Goal: Navigation & Orientation: Find specific page/section

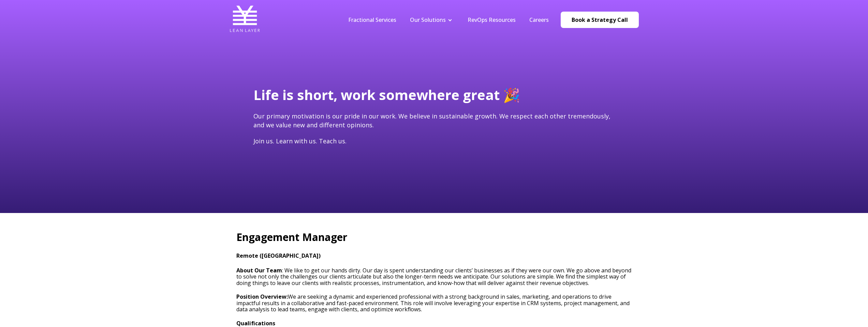
type input "juan.perez@salesoperations.io"
click at [590, 21] on link "Book a Strategy Call" at bounding box center [600, 20] width 78 height 16
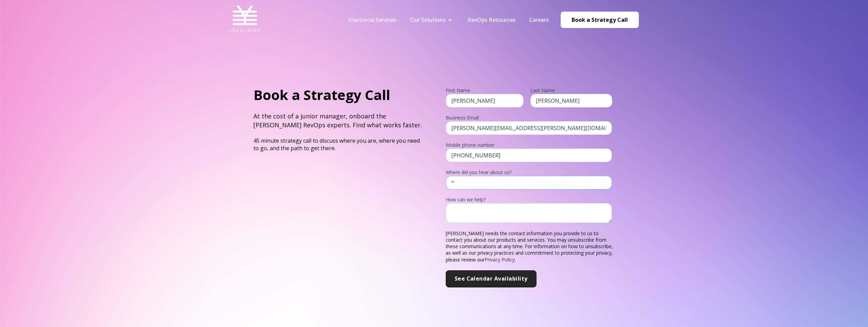
click at [491, 184] on input "text" at bounding box center [529, 183] width 167 height 14
click at [413, 215] on div "Book a Strategy Call At the cost of a junior manager, onboard the Lean Layer Re…" at bounding box center [338, 186] width 183 height 202
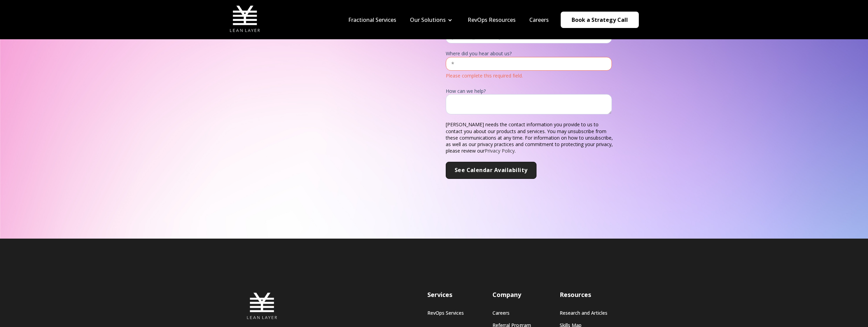
scroll to position [129, 0]
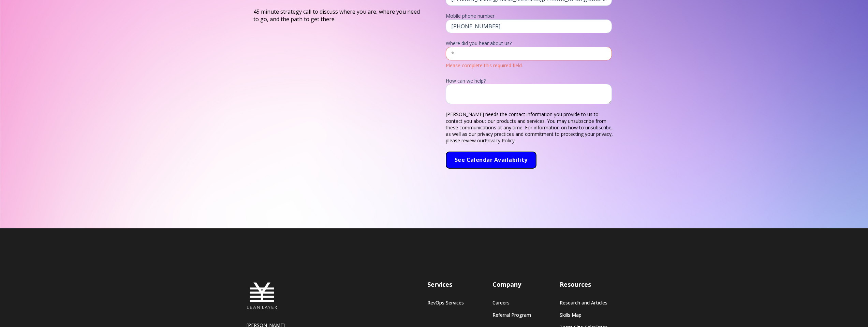
click at [487, 165] on input "See Calendar Availability" at bounding box center [491, 159] width 91 height 17
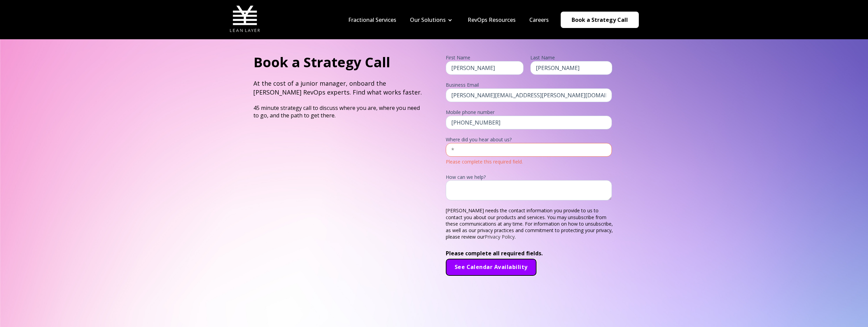
scroll to position [0, 0]
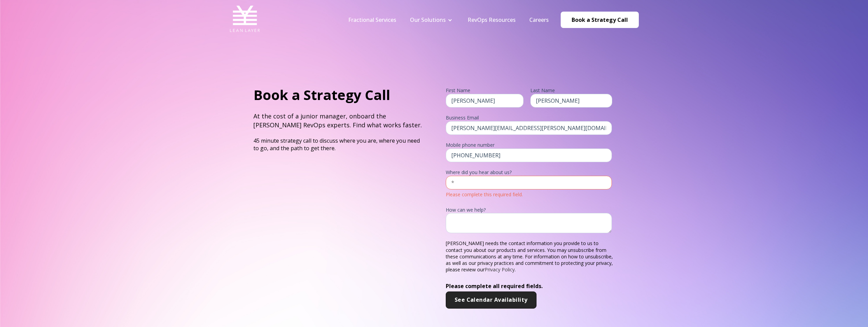
click at [368, 207] on div "Book a Strategy Call At the cost of a junior manager, onboard the Lean Layer Re…" at bounding box center [338, 196] width 183 height 223
click at [437, 47] on link "Revenue Analytics" at bounding box center [431, 45] width 57 height 13
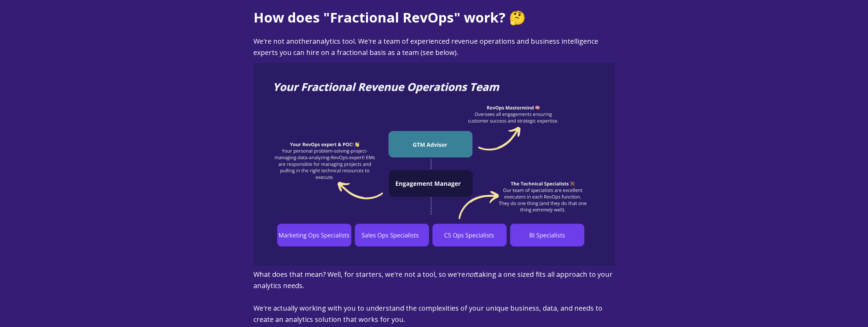
scroll to position [516, 0]
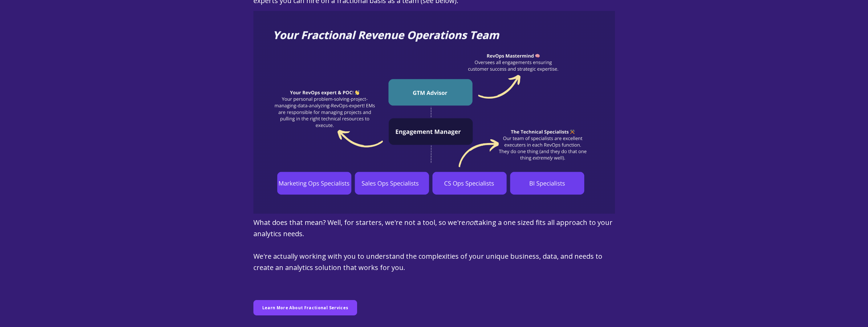
click at [675, 136] on div "How does "Fractional RevOps" work? 🤔 W e're not another analytics tool. We're a…" at bounding box center [434, 136] width 868 height 400
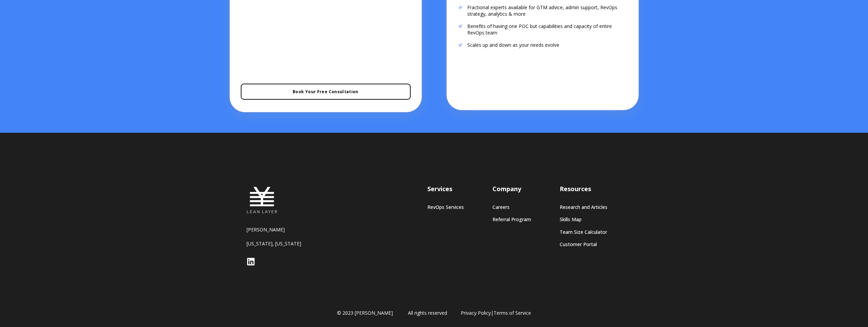
scroll to position [1584, 0]
click at [571, 243] on link "Customer Portal" at bounding box center [584, 244] width 48 height 6
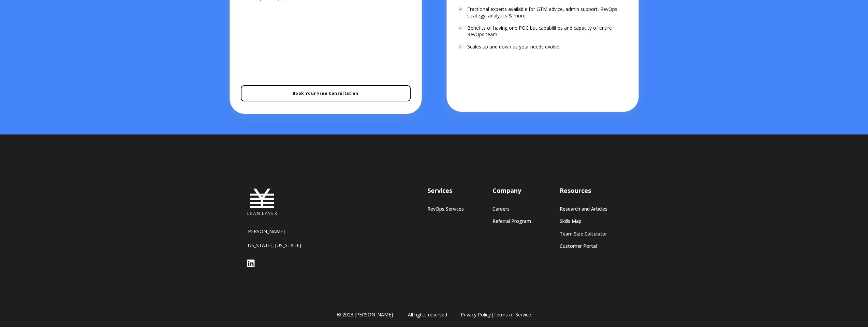
scroll to position [1584, 0]
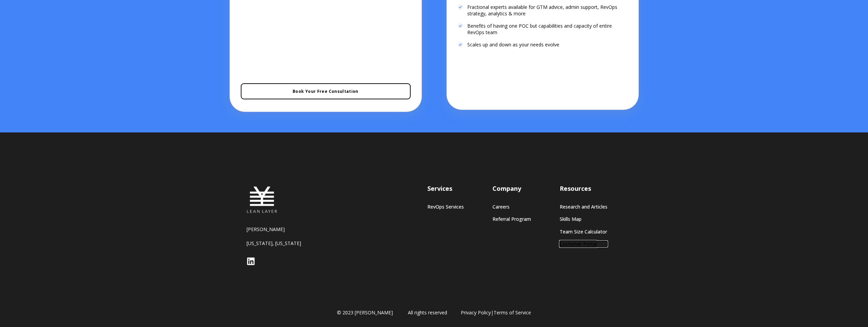
click at [576, 244] on link "Customer Portal" at bounding box center [584, 244] width 48 height 6
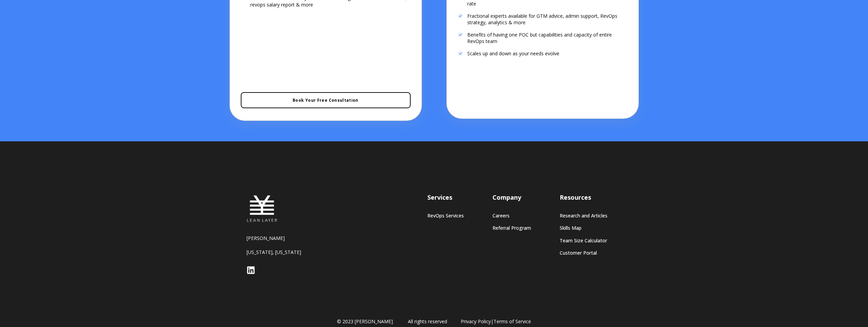
scroll to position [1584, 0]
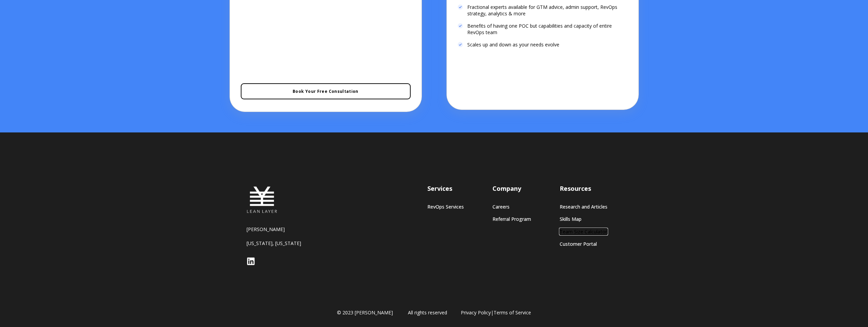
click at [581, 231] on link "Team Size Calculator" at bounding box center [584, 232] width 48 height 6
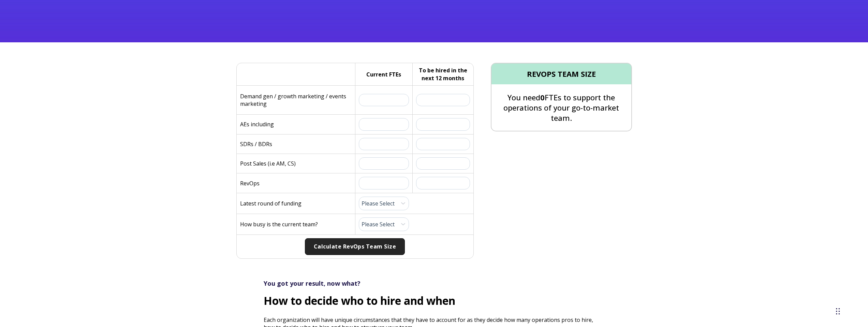
scroll to position [175, 0]
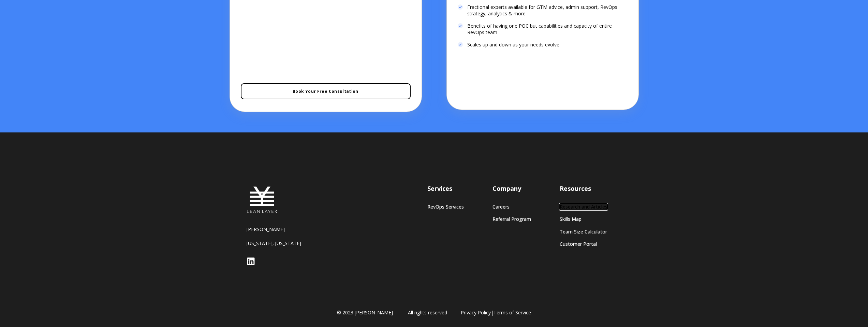
click at [577, 207] on link "Research and Articles" at bounding box center [584, 207] width 48 height 6
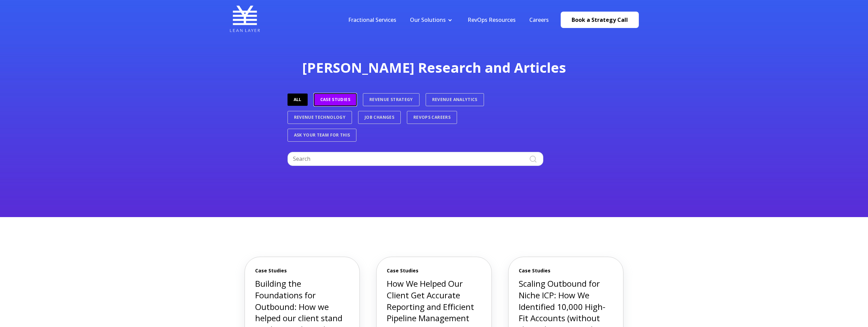
click at [342, 100] on link "Case Studies" at bounding box center [335, 99] width 43 height 13
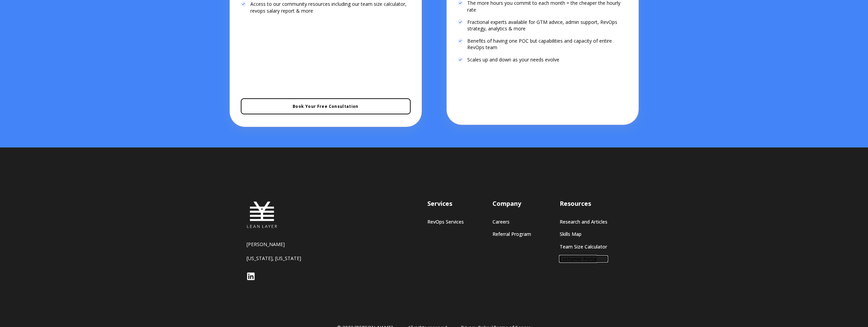
click at [587, 258] on link "Customer Portal" at bounding box center [584, 259] width 48 height 6
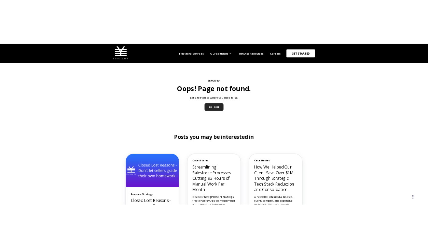
scroll to position [13, 0]
